Goal: Task Accomplishment & Management: Complete application form

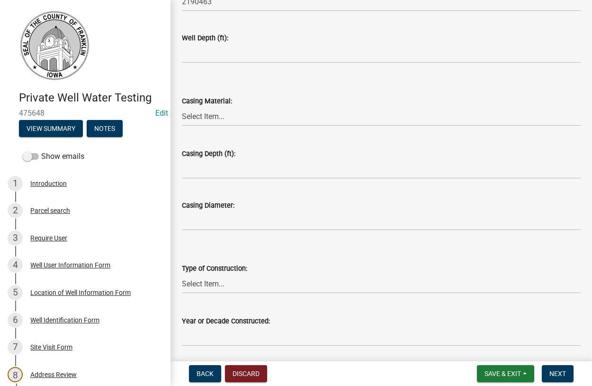
scroll to position [171, 0]
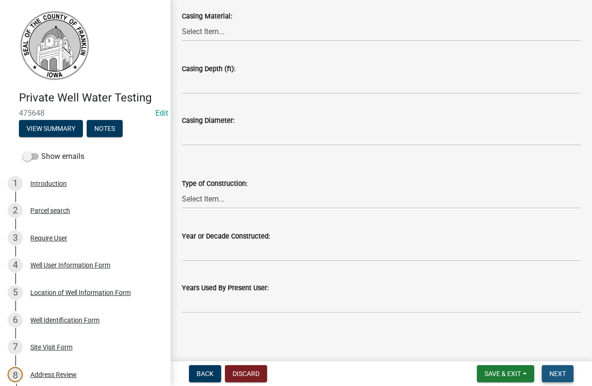
click at [555, 370] on span "Next" at bounding box center [558, 374] width 17 height 8
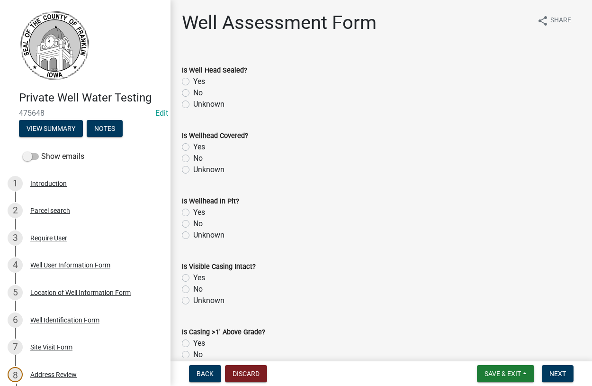
click at [193, 105] on label "Unknown" at bounding box center [208, 104] width 31 height 11
click at [193, 105] on input "Unknown" at bounding box center [196, 102] width 6 height 6
radio input "true"
click at [193, 146] on label "Yes" at bounding box center [199, 146] width 12 height 11
click at [193, 146] on input "Yes" at bounding box center [196, 144] width 6 height 6
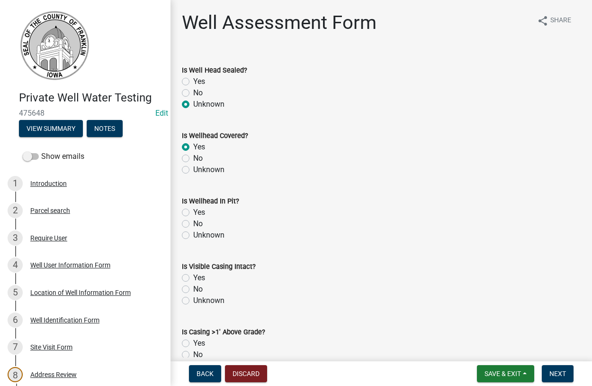
radio input "true"
click at [193, 213] on label "Yes" at bounding box center [199, 212] width 12 height 11
click at [193, 213] on input "Yes" at bounding box center [196, 210] width 6 height 6
radio input "true"
click at [193, 298] on label "Unknown" at bounding box center [208, 300] width 31 height 11
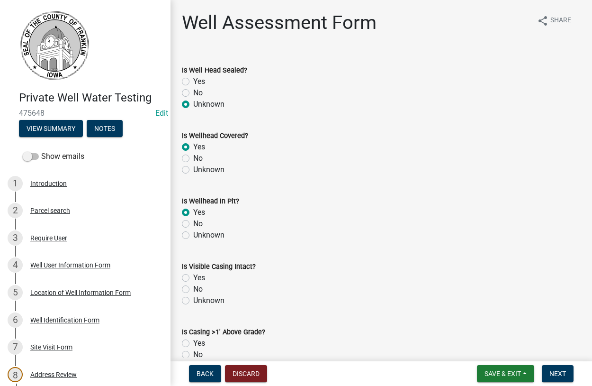
click at [193, 298] on input "Unknown" at bounding box center [196, 298] width 6 height 6
radio input "true"
click at [193, 354] on label "No" at bounding box center [197, 354] width 9 height 11
click at [193, 354] on input "No" at bounding box center [196, 352] width 6 height 6
radio input "true"
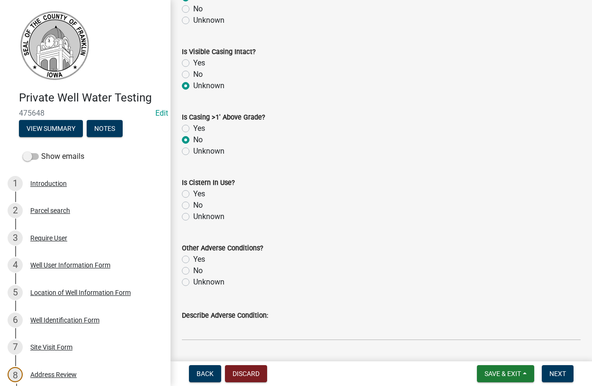
scroll to position [324, 0]
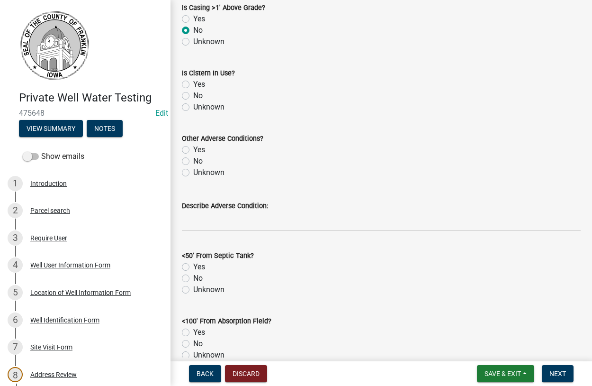
click at [193, 96] on label "No" at bounding box center [197, 95] width 9 height 11
click at [193, 96] on input "No" at bounding box center [196, 93] width 6 height 6
radio input "true"
click at [193, 171] on label "Unknown" at bounding box center [208, 172] width 31 height 11
click at [193, 171] on input "Unknown" at bounding box center [196, 170] width 6 height 6
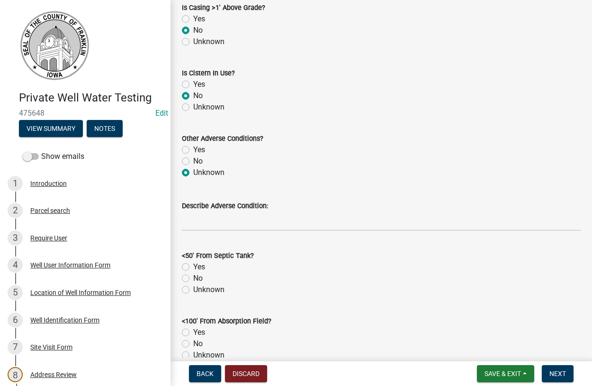
radio input "true"
click at [193, 278] on label "No" at bounding box center [197, 277] width 9 height 11
click at [193, 278] on input "No" at bounding box center [196, 275] width 6 height 6
radio input "true"
click at [193, 345] on label "No" at bounding box center [197, 343] width 9 height 11
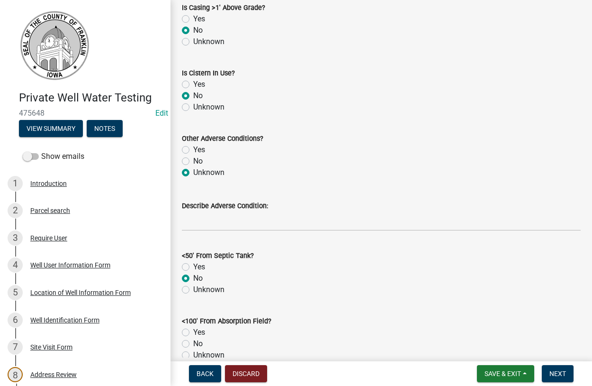
click at [193, 344] on input "No" at bounding box center [196, 341] width 6 height 6
radio input "true"
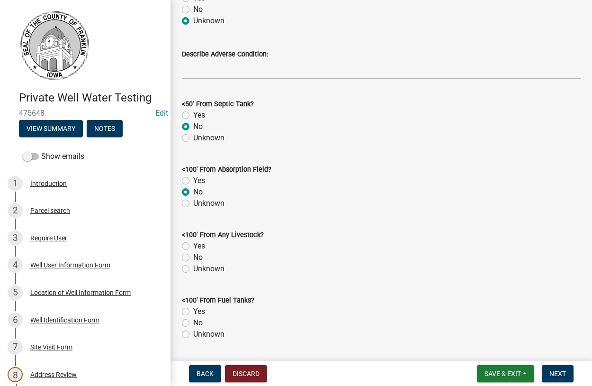
scroll to position [594, 0]
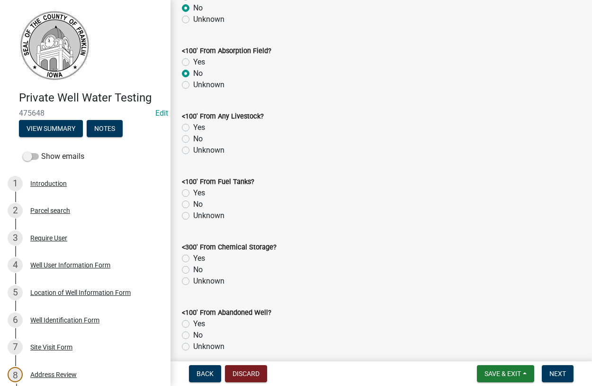
click at [193, 137] on label "No" at bounding box center [197, 138] width 9 height 11
click at [193, 137] on input "No" at bounding box center [196, 136] width 6 height 6
radio input "true"
click at [193, 207] on label "No" at bounding box center [197, 204] width 9 height 11
click at [193, 205] on input "No" at bounding box center [196, 202] width 6 height 6
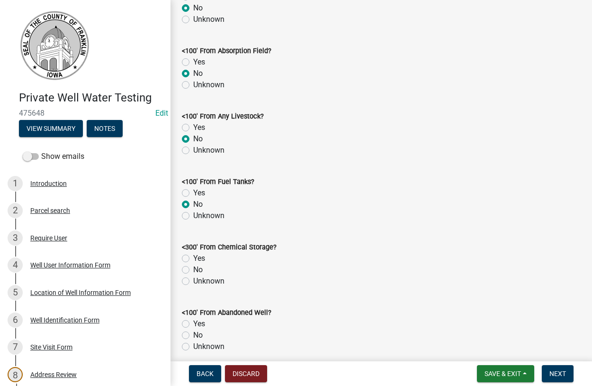
radio input "true"
click at [193, 281] on label "Unknown" at bounding box center [208, 280] width 31 height 11
click at [193, 281] on input "Unknown" at bounding box center [196, 278] width 6 height 6
radio input "true"
click at [193, 335] on label "No" at bounding box center [197, 334] width 9 height 11
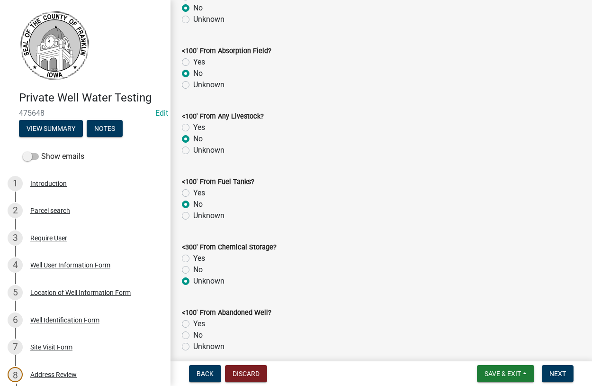
click at [193, 335] on input "No" at bounding box center [196, 332] width 6 height 6
radio input "true"
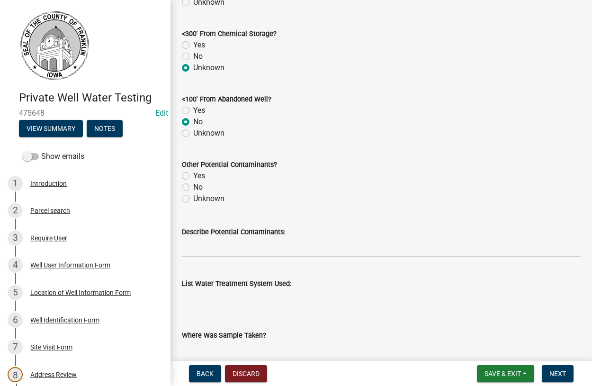
scroll to position [810, 0]
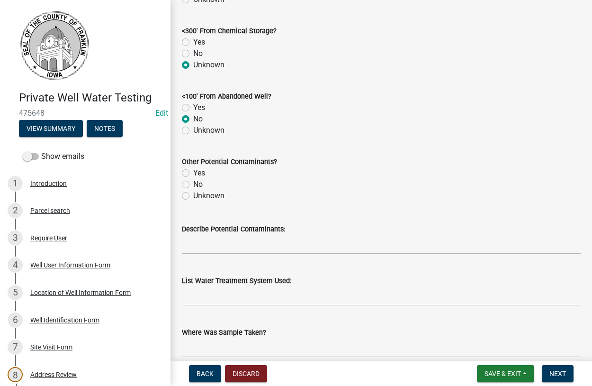
click at [193, 199] on label "Unknown" at bounding box center [208, 195] width 31 height 11
click at [193, 196] on input "Unknown" at bounding box center [196, 193] width 6 height 6
radio input "true"
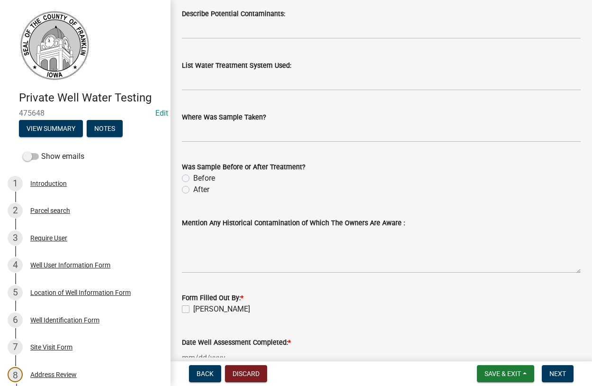
scroll to position [1026, 0]
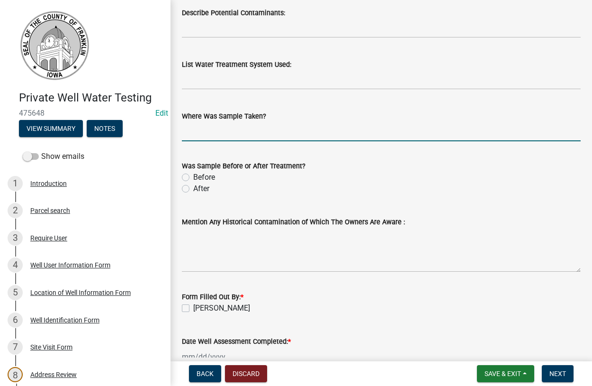
click at [212, 135] on input "Where Was Sample Taken?" at bounding box center [381, 131] width 399 height 19
type input "hyd"
click at [193, 175] on label "Before" at bounding box center [204, 177] width 22 height 11
click at [193, 175] on input "Before" at bounding box center [196, 175] width 6 height 6
radio input "true"
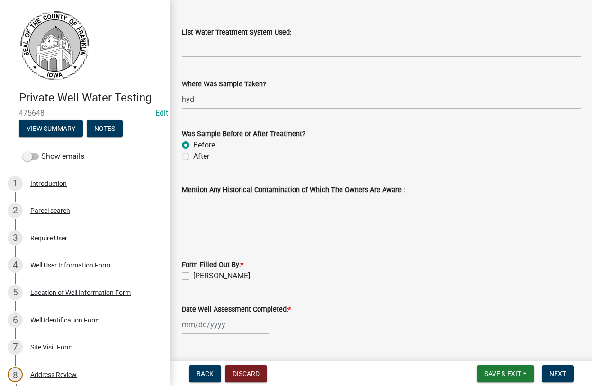
scroll to position [1081, 0]
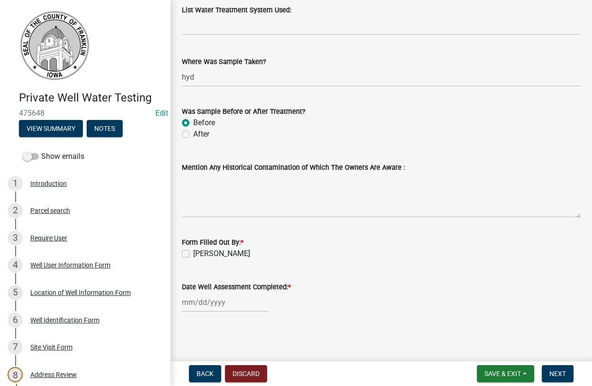
click at [193, 253] on label "[PERSON_NAME]" at bounding box center [221, 253] width 57 height 11
click at [193, 253] on input "[PERSON_NAME]" at bounding box center [196, 251] width 6 height 6
checkbox input "true"
select select "9"
select select "2025"
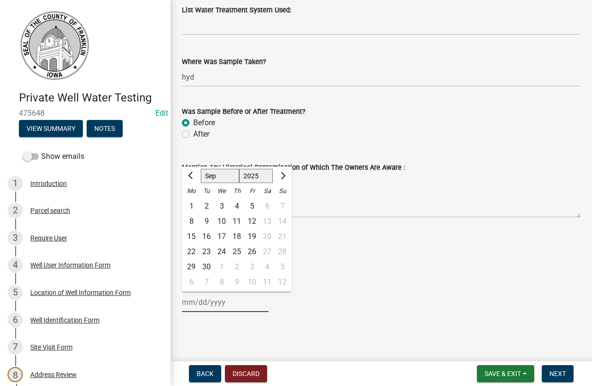
click at [219, 303] on input "Date Well Assessment Completed: *" at bounding box center [225, 301] width 87 height 19
click at [207, 222] on div "9" at bounding box center [206, 221] width 15 height 15
type input "[DATE]"
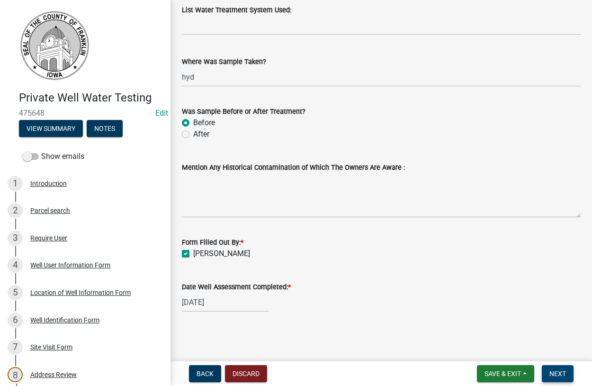
click at [551, 370] on span "Next" at bounding box center [558, 374] width 17 height 8
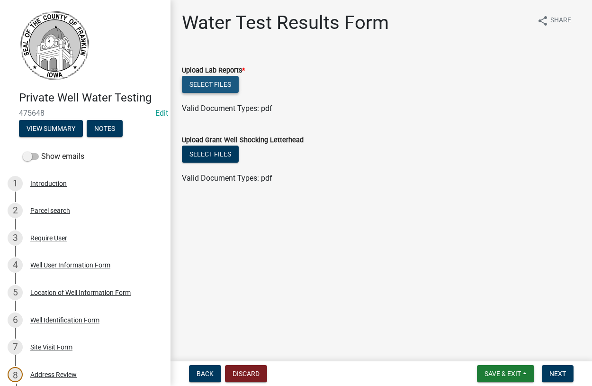
click at [215, 86] on button "Select files" at bounding box center [210, 84] width 57 height 17
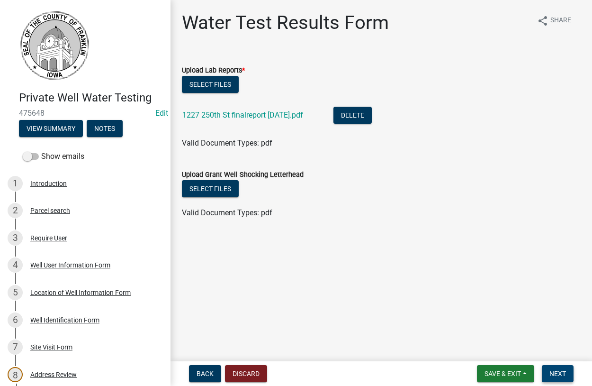
click at [552, 375] on span "Next" at bounding box center [558, 374] width 17 height 8
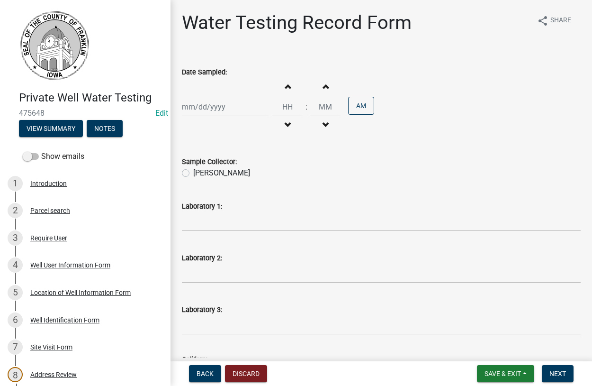
click at [207, 111] on input "Date Sampled:" at bounding box center [225, 106] width 87 height 19
select select "9"
select select "2025"
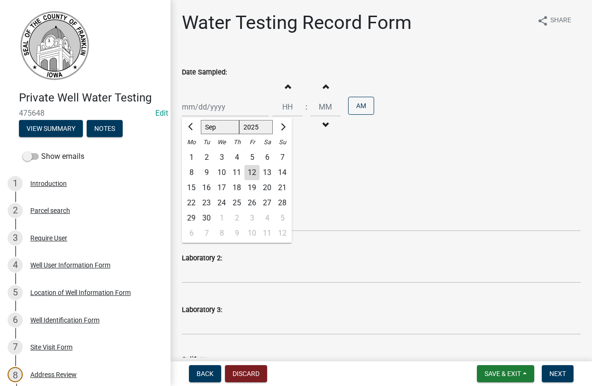
click at [203, 168] on div "9" at bounding box center [206, 172] width 15 height 15
type input "[DATE]"
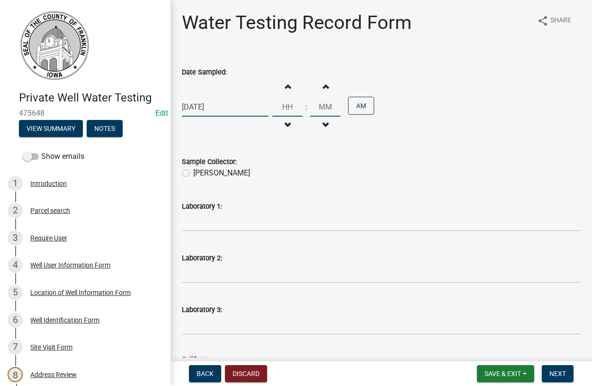
click at [303, 108] on input "Hours" at bounding box center [287, 106] width 30 height 19
type input "09"
type input "00"
click at [193, 174] on label "[PERSON_NAME]" at bounding box center [221, 172] width 57 height 11
click at [193, 173] on input "[PERSON_NAME]" at bounding box center [196, 170] width 6 height 6
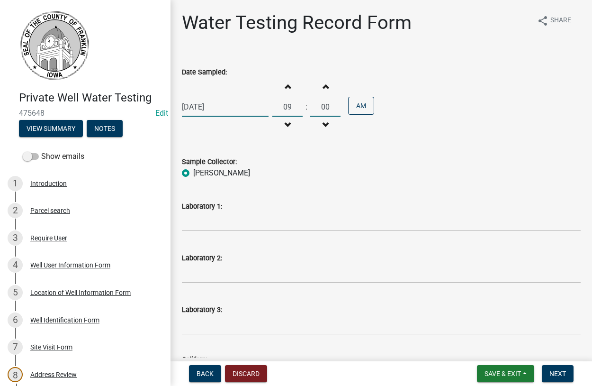
radio input "true"
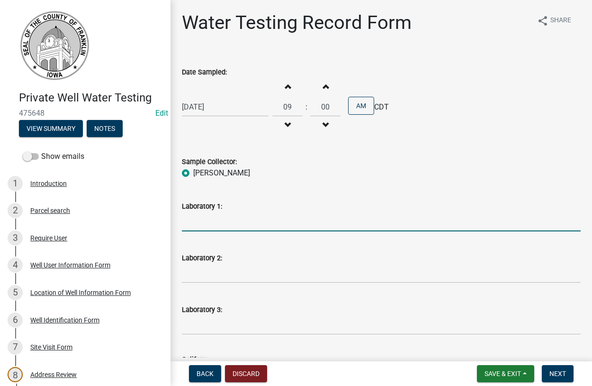
click at [233, 221] on input "Laboratory 1:" at bounding box center [381, 221] width 399 height 19
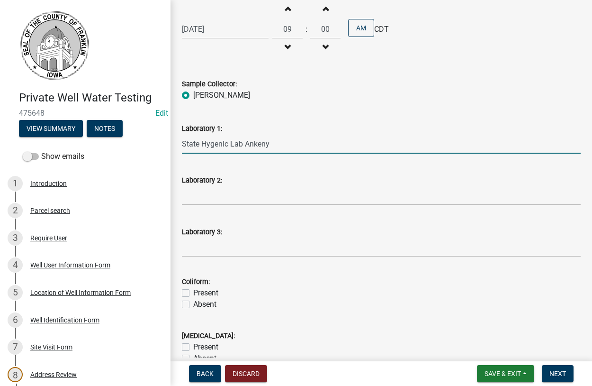
scroll to position [216, 0]
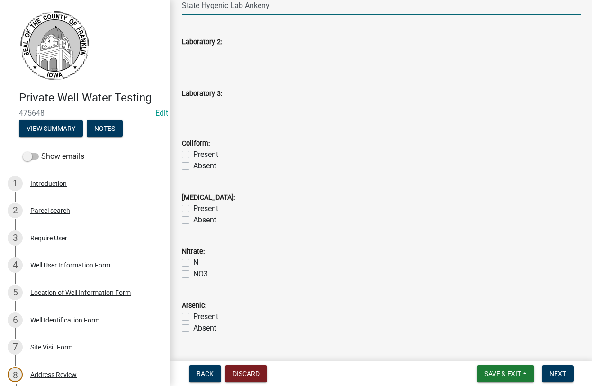
type input "State Hygenic Lab Ankeny"
click at [193, 166] on label "Absent" at bounding box center [204, 165] width 23 height 11
click at [193, 166] on input "Absent" at bounding box center [196, 163] width 6 height 6
checkbox input "true"
checkbox input "false"
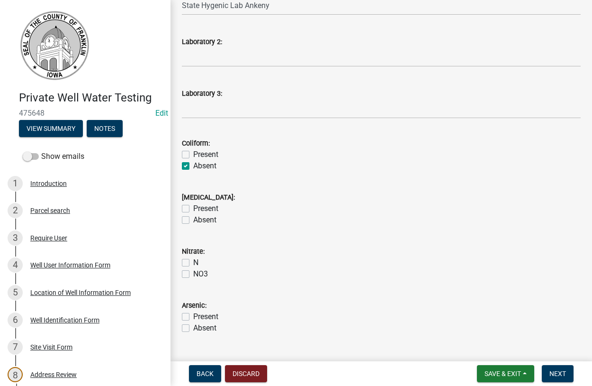
checkbox input "true"
click at [193, 219] on label "Absent" at bounding box center [204, 219] width 23 height 11
click at [193, 219] on input "Absent" at bounding box center [196, 217] width 6 height 6
checkbox input "true"
checkbox input "false"
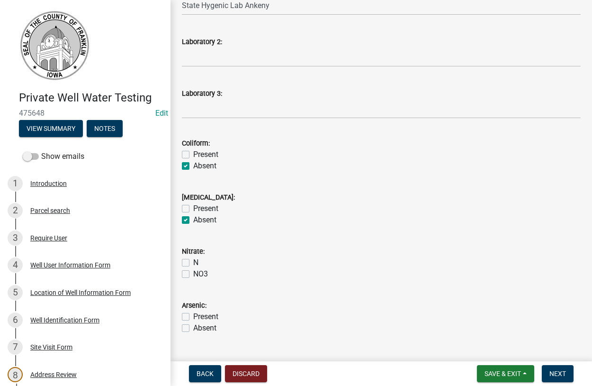
checkbox input "true"
click at [193, 265] on label "N" at bounding box center [195, 262] width 5 height 11
click at [193, 263] on input "N" at bounding box center [196, 260] width 6 height 6
checkbox input "true"
checkbox input "false"
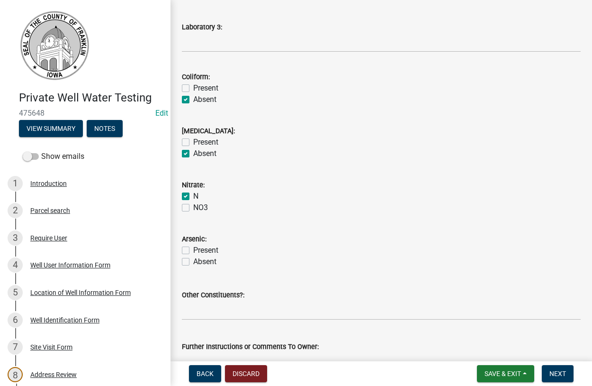
scroll to position [341, 0]
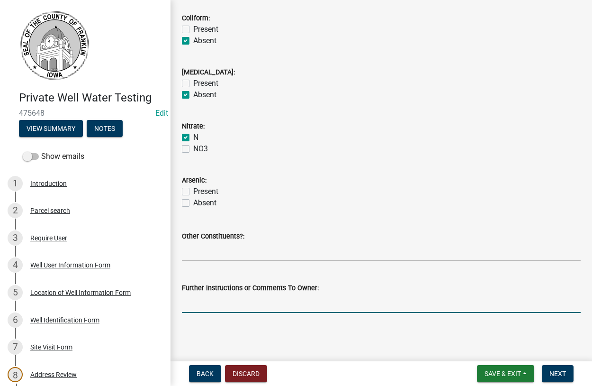
click at [253, 303] on input "Further Instructions or Comments To Owner:" at bounding box center [381, 302] width 399 height 19
type input "looks good"
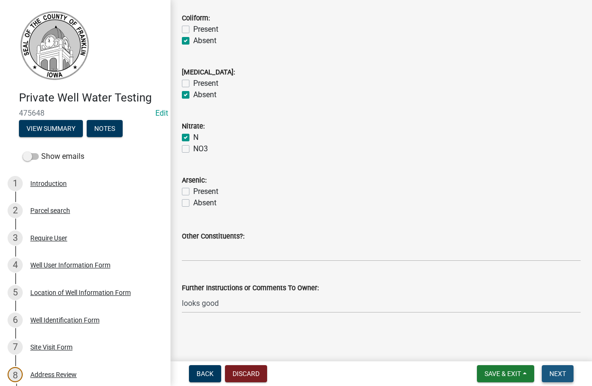
click at [559, 371] on span "Next" at bounding box center [558, 374] width 17 height 8
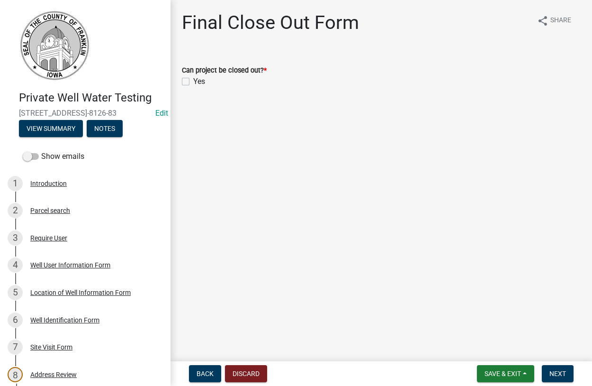
click at [193, 80] on label "Yes" at bounding box center [199, 81] width 12 height 11
click at [193, 80] on input "Yes" at bounding box center [196, 79] width 6 height 6
checkbox input "true"
click at [559, 371] on span "Next" at bounding box center [558, 374] width 17 height 8
